Goal: Transaction & Acquisition: Purchase product/service

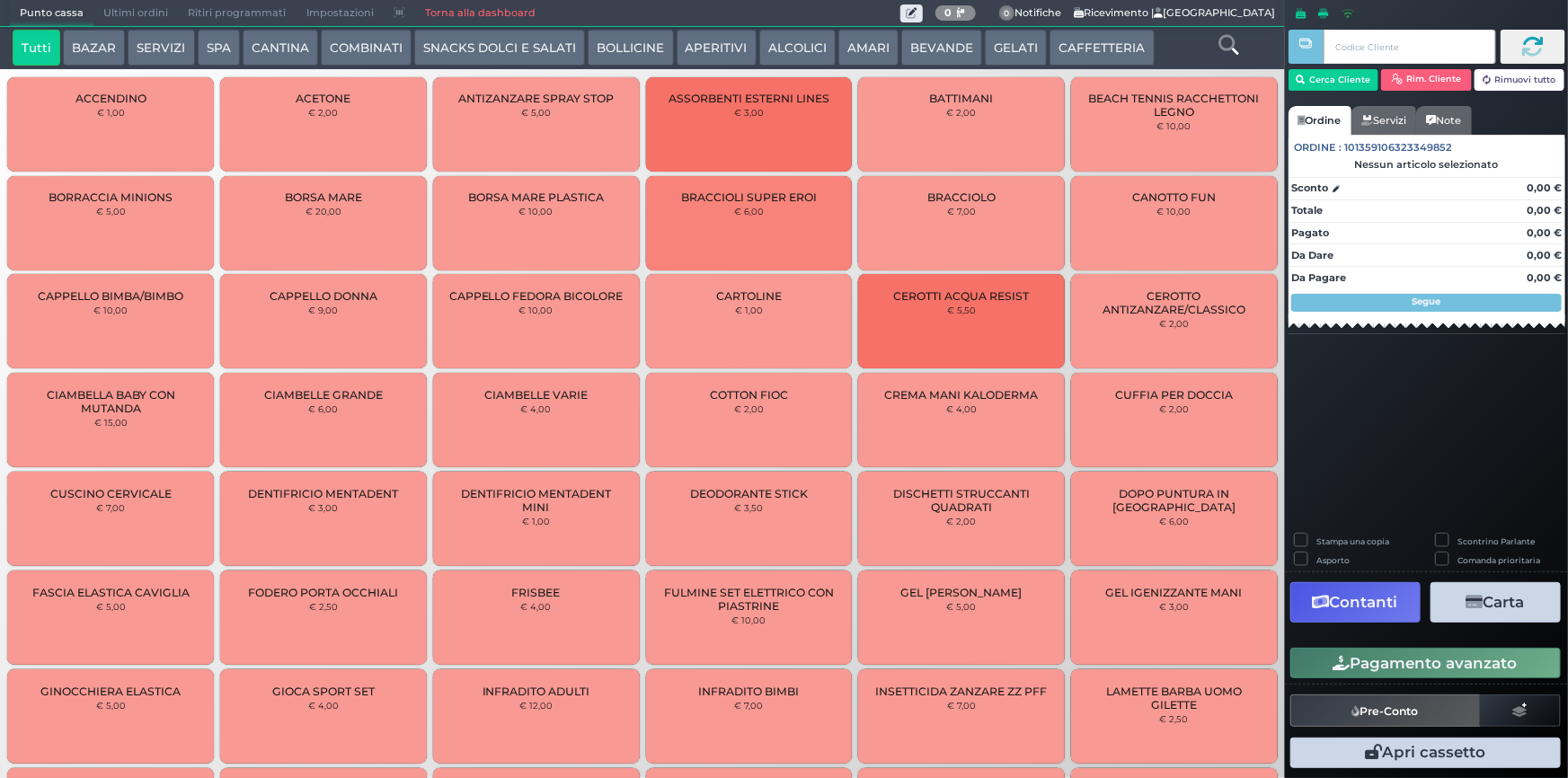
click at [215, 53] on button "SPA" at bounding box center [219, 47] width 43 height 36
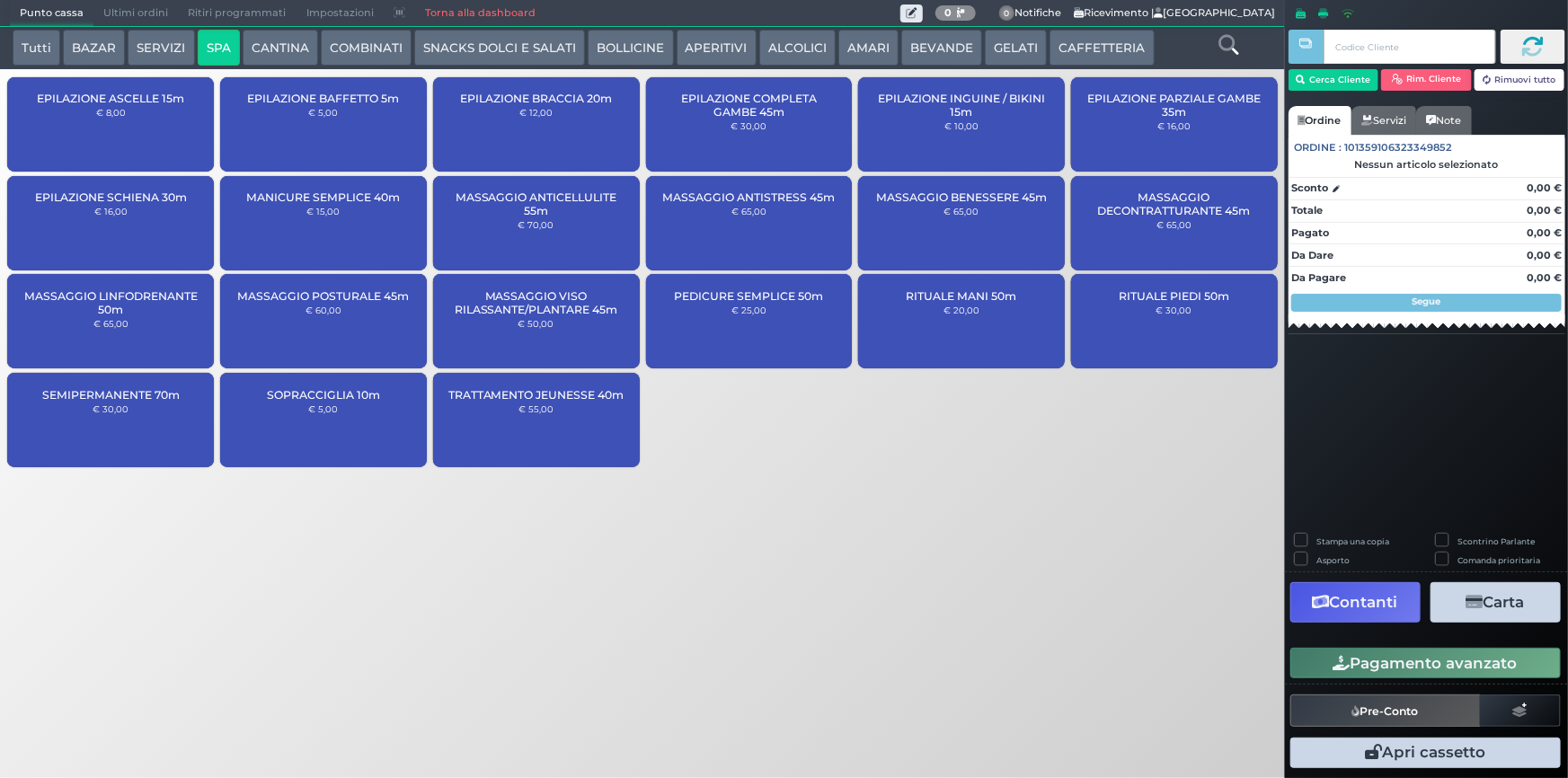
click at [114, 411] on small "€ 30,00" at bounding box center [110, 409] width 36 height 11
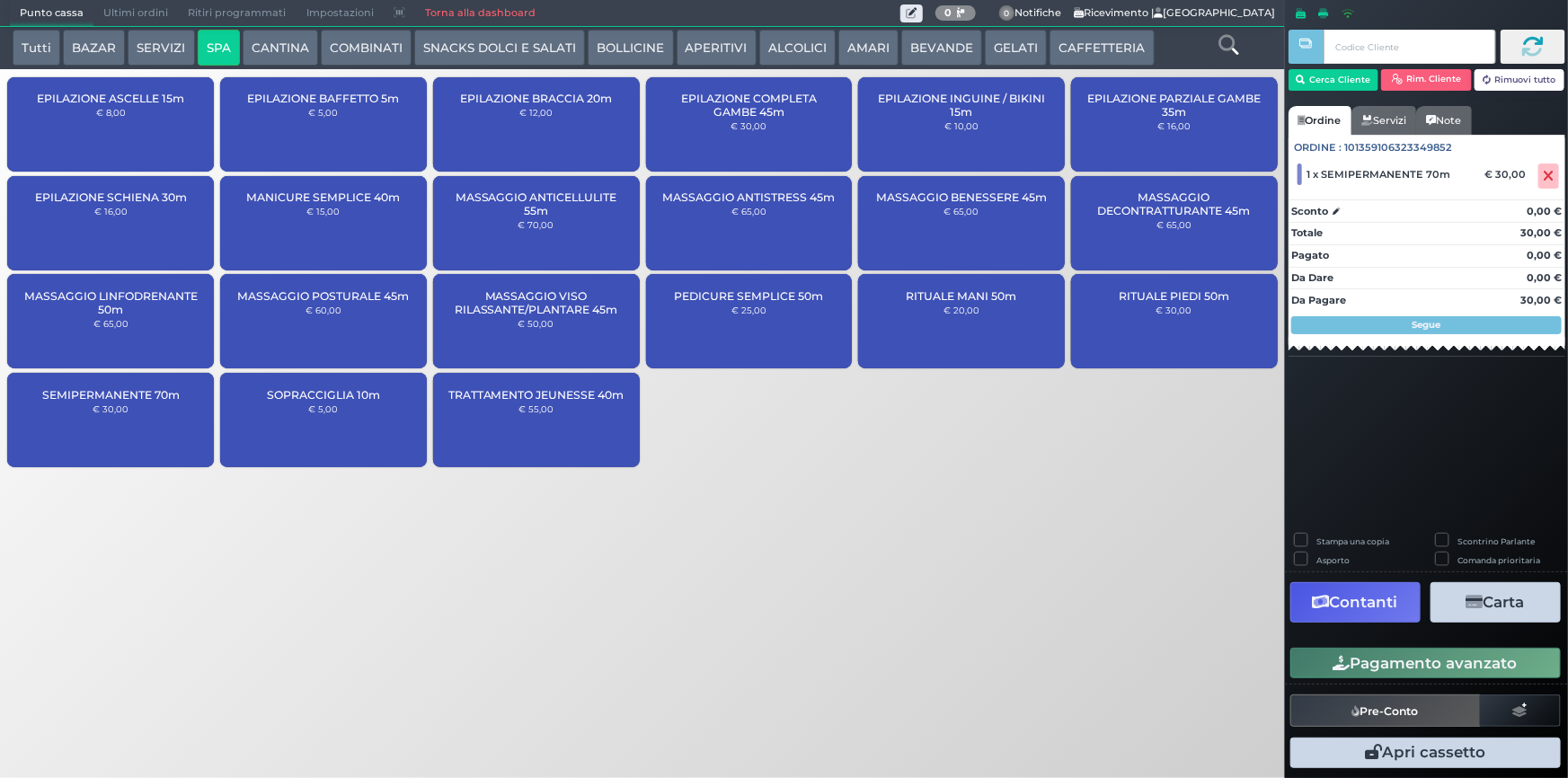
click at [1411, 662] on button "Pagamento avanzato" at bounding box center [1426, 663] width 271 height 31
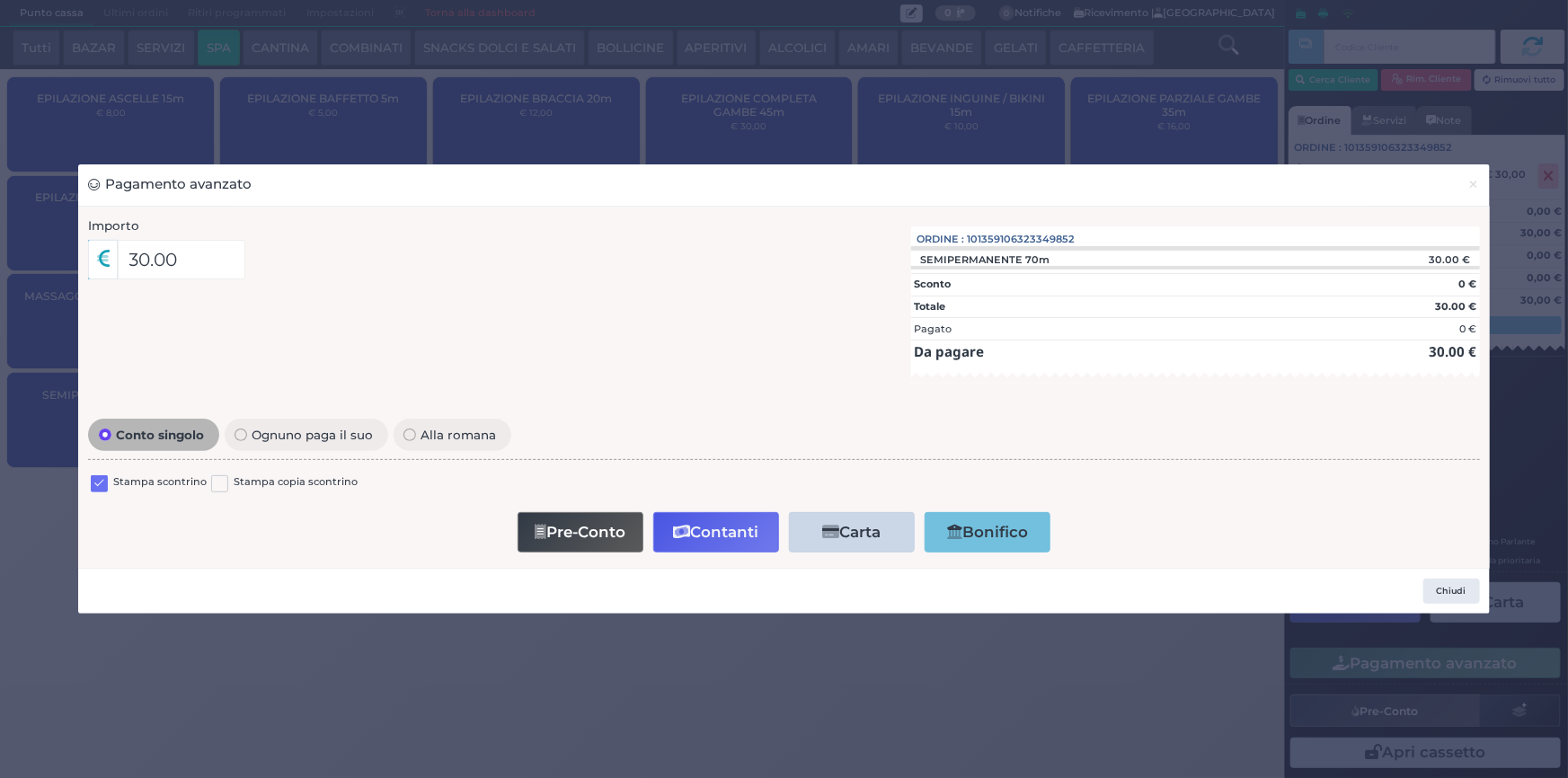
click at [93, 483] on label at bounding box center [99, 484] width 17 height 17
click at [0, 0] on input "checkbox" at bounding box center [0, 0] width 0 height 0
click at [719, 528] on button "Contanti" at bounding box center [716, 532] width 126 height 41
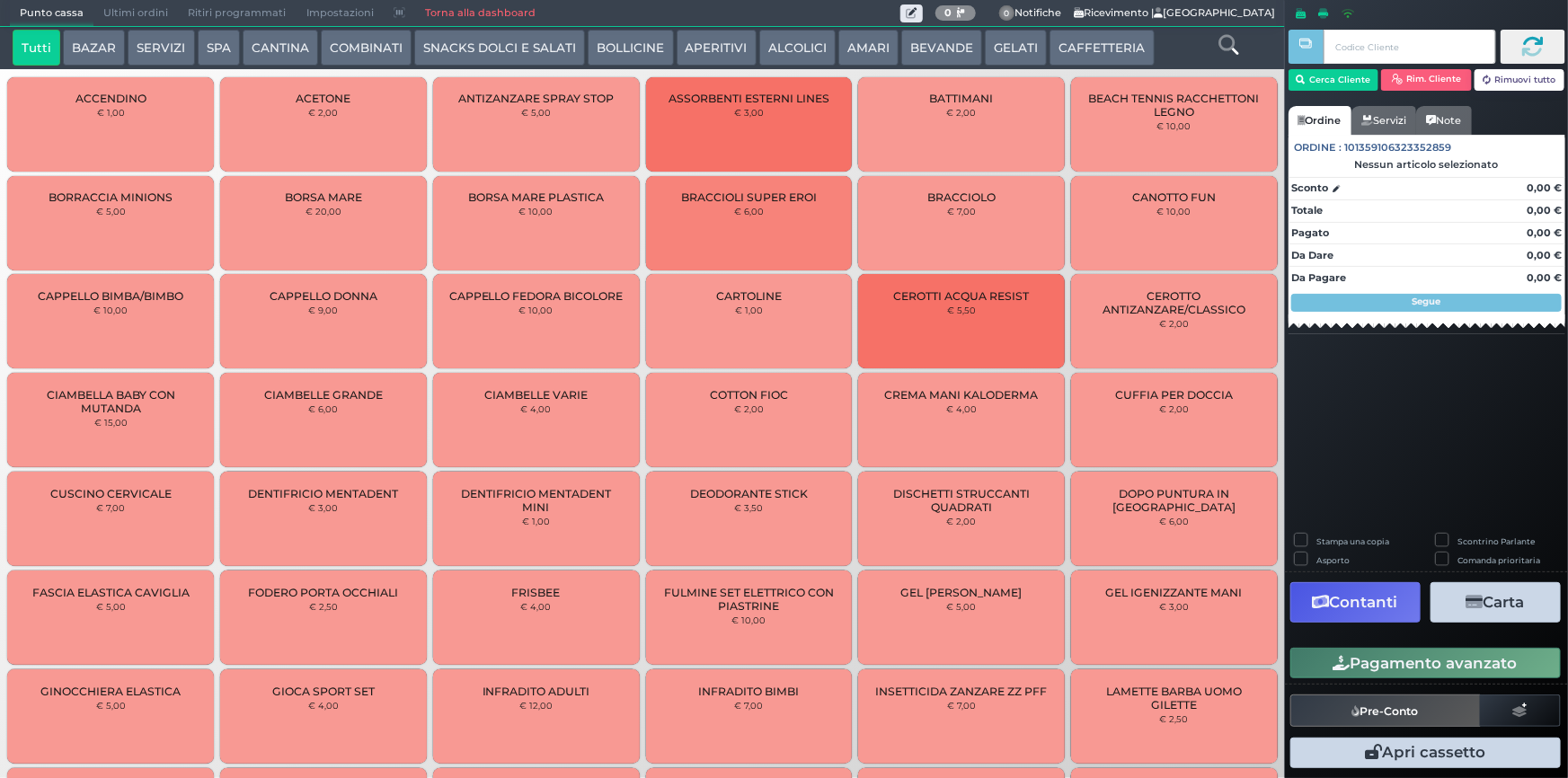
click at [224, 44] on button "SPA" at bounding box center [219, 47] width 43 height 36
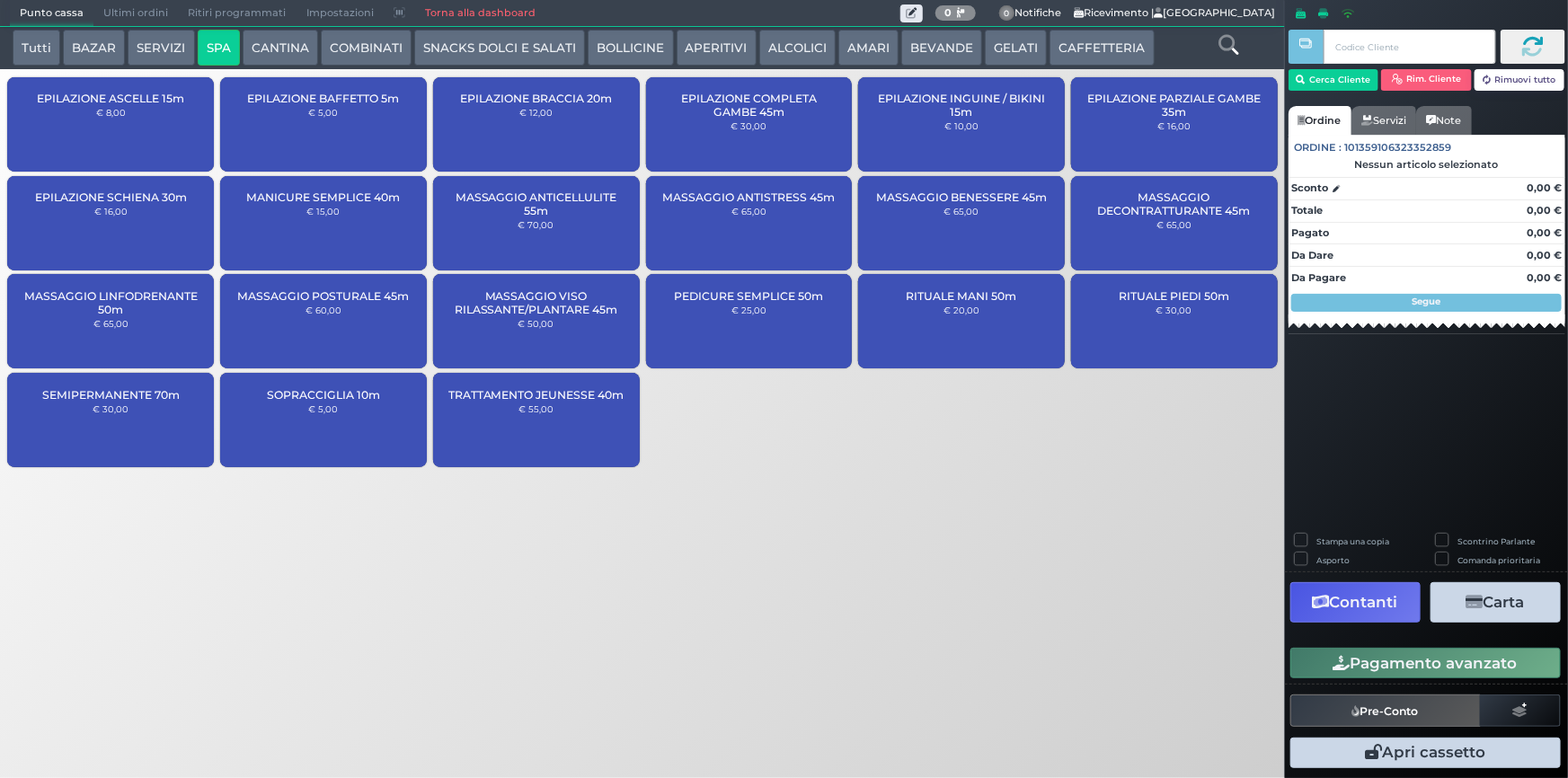
click at [117, 411] on small "€ 30,00" at bounding box center [110, 409] width 36 height 11
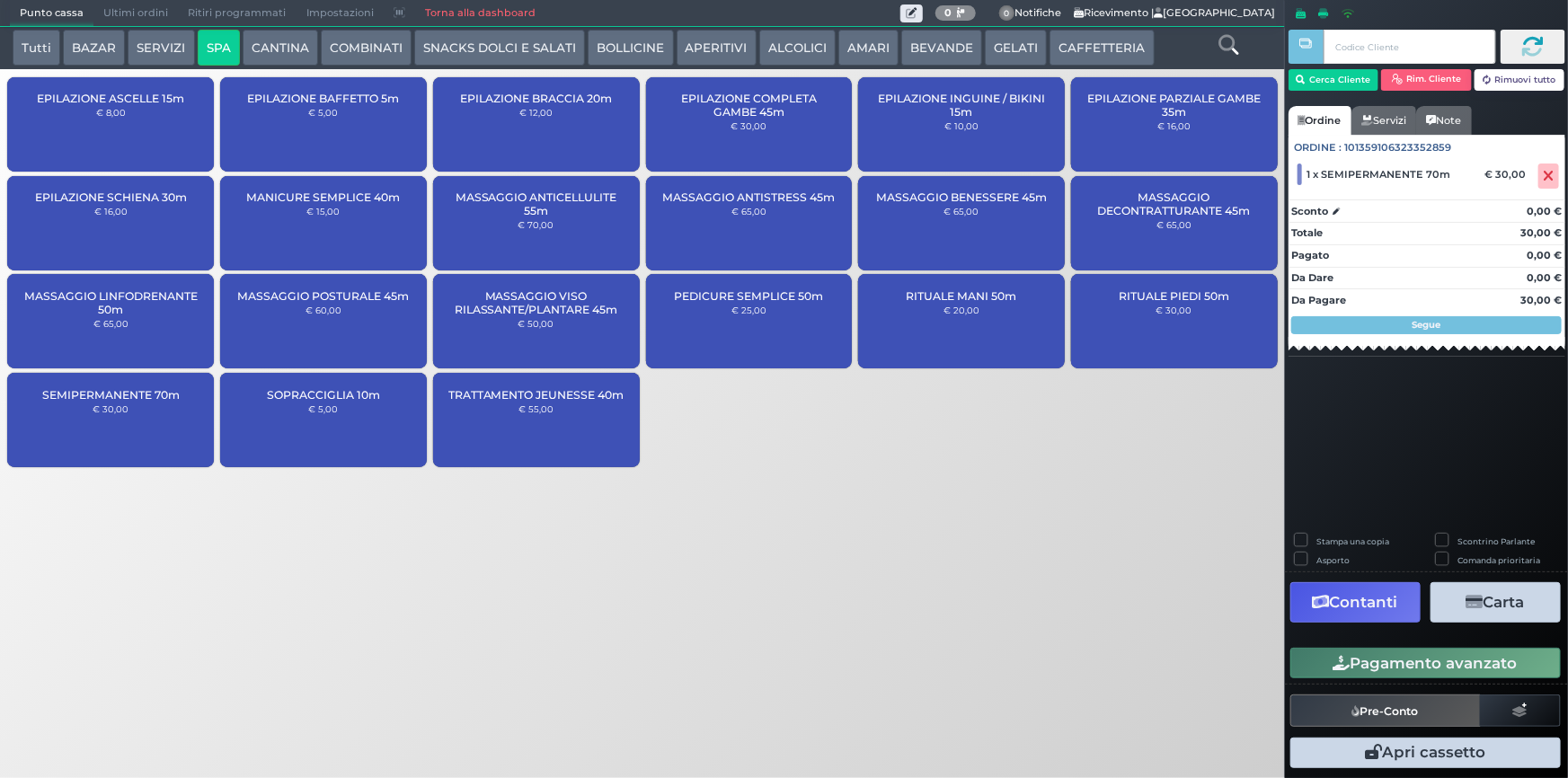
click at [1399, 665] on button "Pagamento avanzato" at bounding box center [1426, 663] width 271 height 31
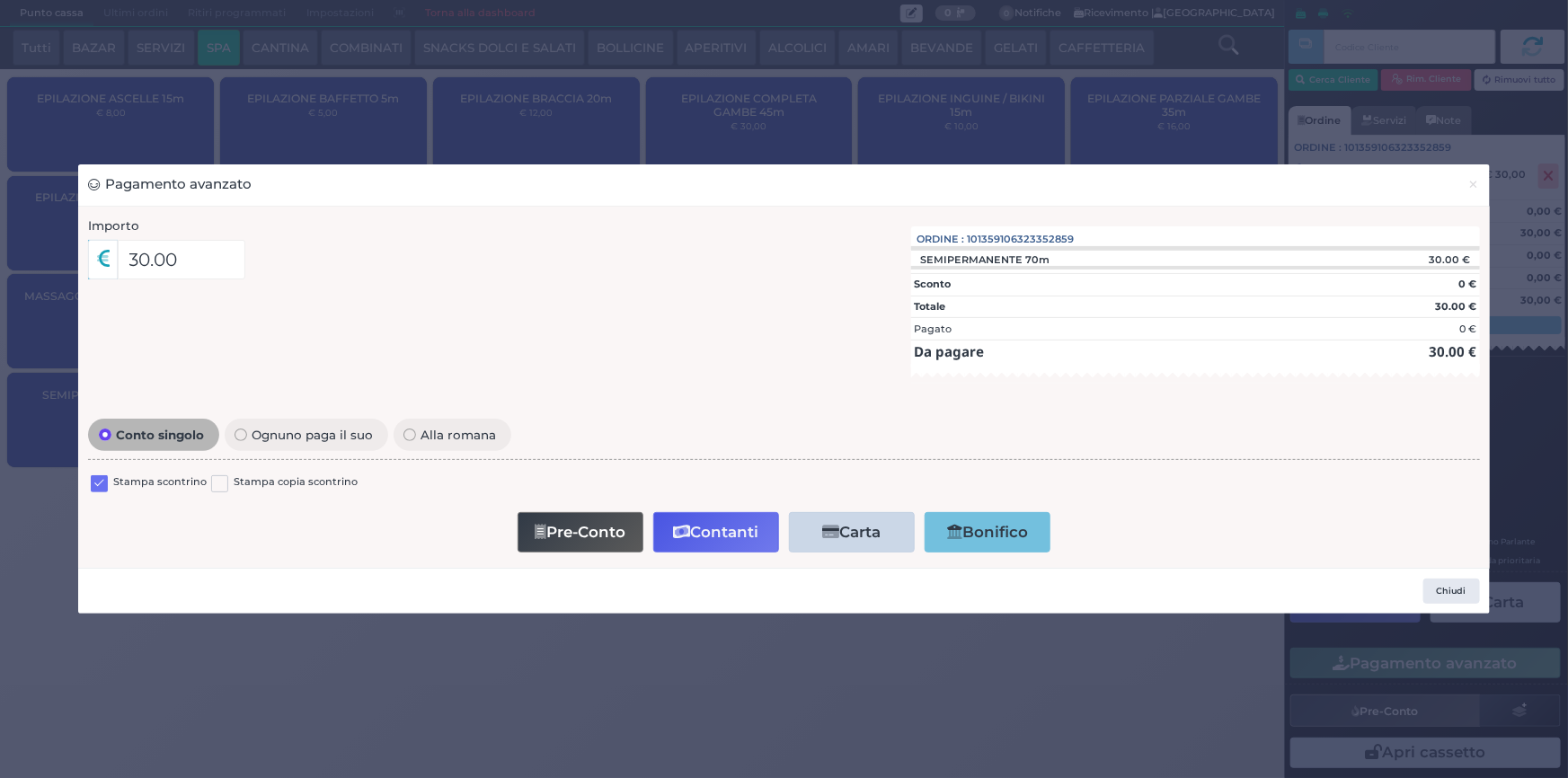
click at [101, 484] on label at bounding box center [99, 484] width 17 height 17
click at [0, 0] on input "checkbox" at bounding box center [0, 0] width 0 height 0
drag, startPoint x: 727, startPoint y: 530, endPoint x: 788, endPoint y: 522, distance: 61.5
click at [729, 530] on button "Contanti" at bounding box center [716, 532] width 126 height 41
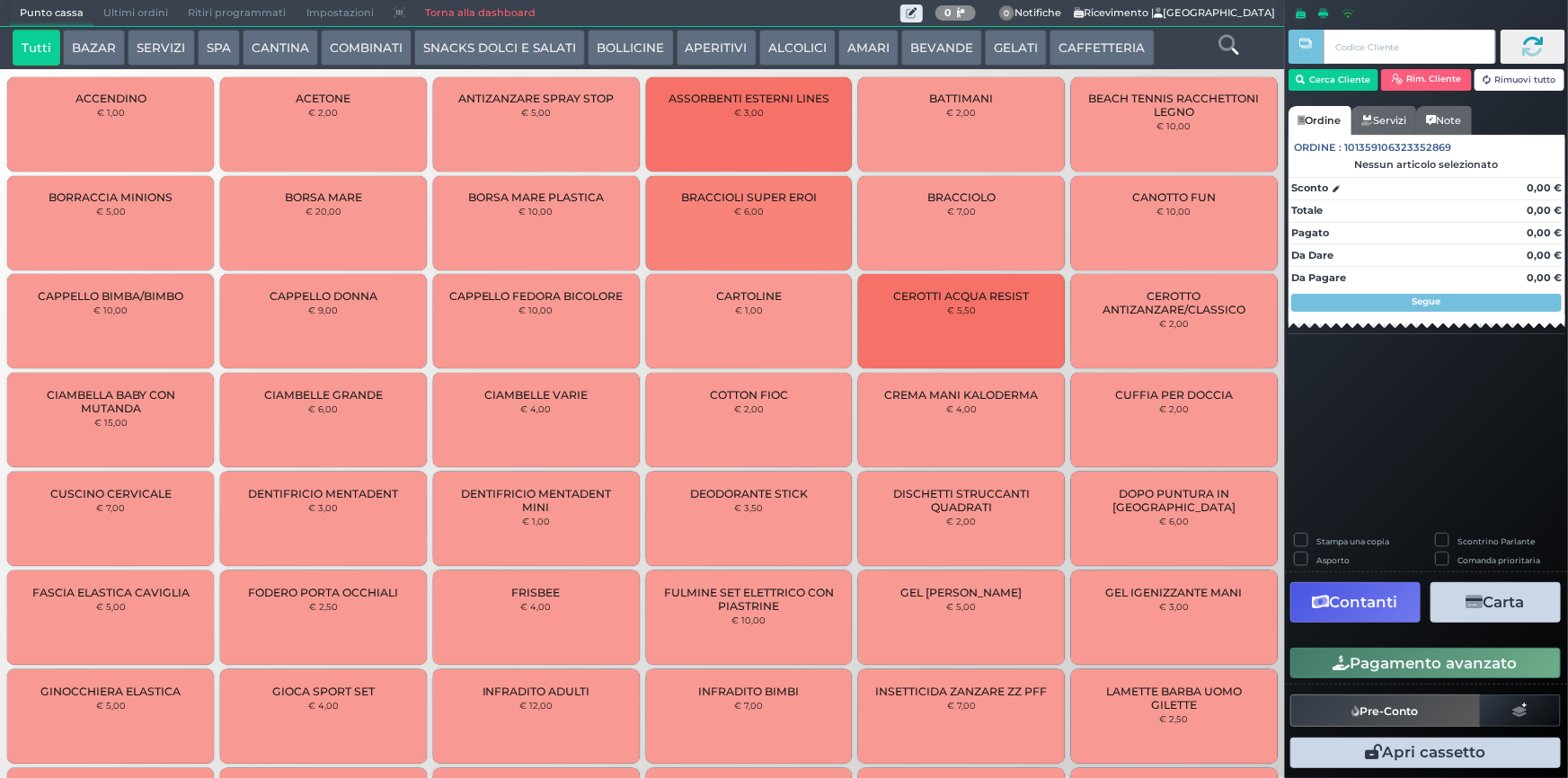
click at [139, 10] on span "Ultimi ordini" at bounding box center [135, 13] width 84 height 25
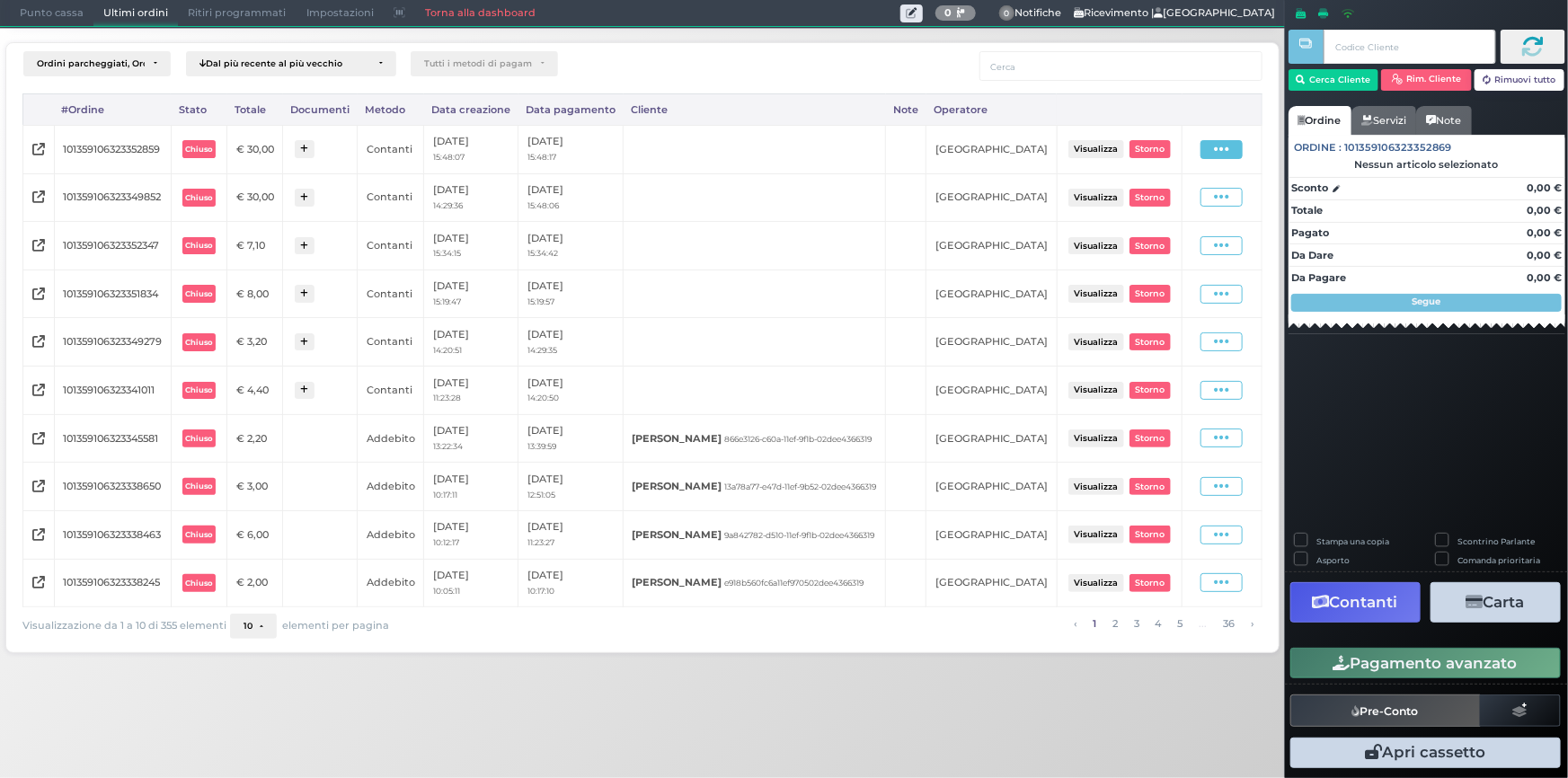
drag, startPoint x: 1212, startPoint y: 152, endPoint x: 1195, endPoint y: 207, distance: 57.6
click at [1214, 152] on icon at bounding box center [1221, 149] width 15 height 17
click at [1177, 213] on span "Ristampa Pre-Conto" at bounding box center [1183, 201] width 73 height 31
click at [1216, 206] on icon at bounding box center [1221, 197] width 15 height 17
click at [1163, 264] on span "Ristampa Pre-Conto" at bounding box center [1183, 249] width 73 height 31
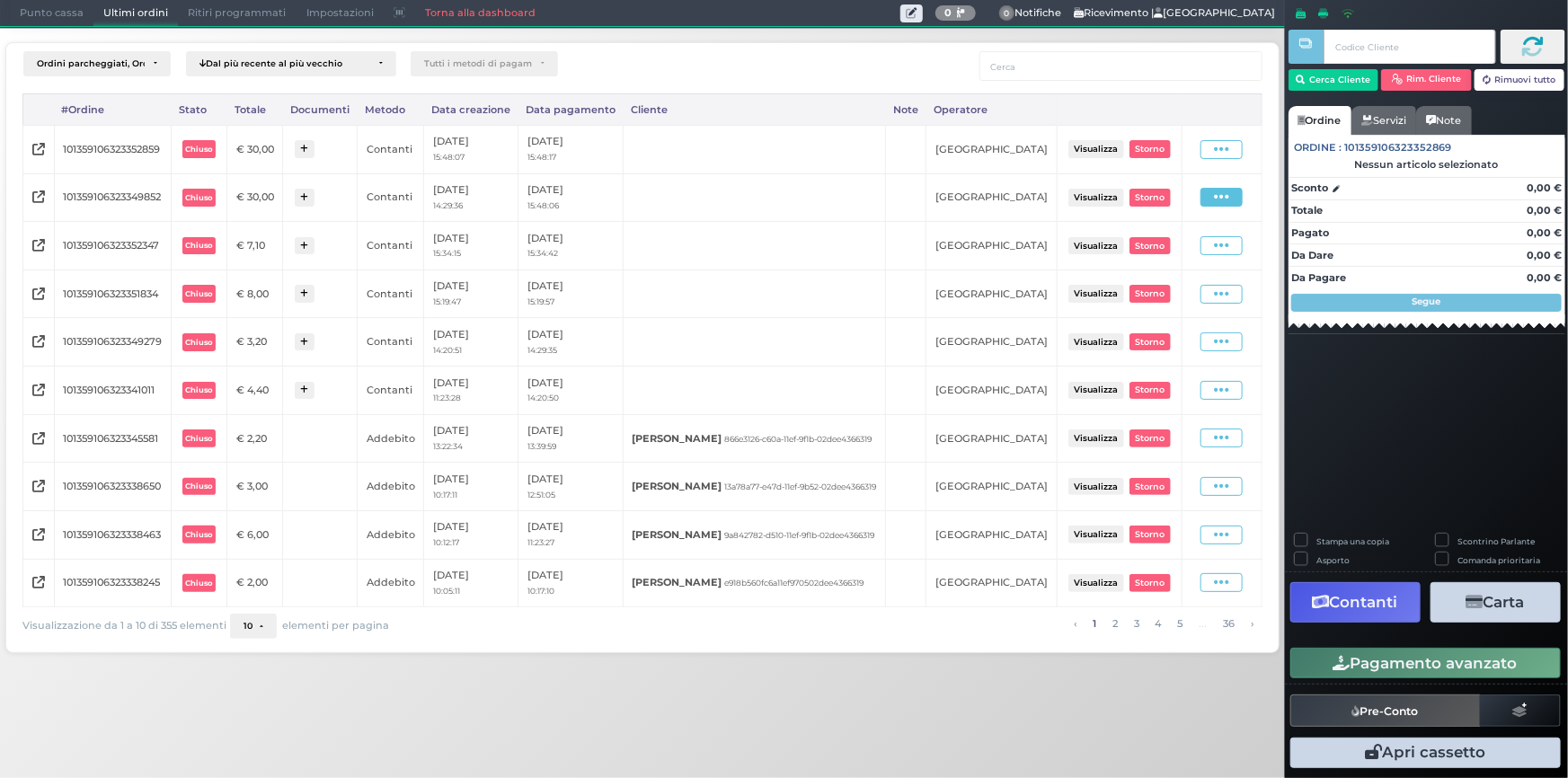
click at [1214, 206] on icon at bounding box center [1221, 197] width 15 height 17
click at [1170, 264] on span "Ristampa Pre-Conto" at bounding box center [1183, 249] width 73 height 31
click at [1221, 159] on span at bounding box center [1222, 149] width 43 height 19
click at [1165, 200] on span "Ristampa Pre-Conto" at bounding box center [1183, 201] width 73 height 31
